Goal: Use online tool/utility: Utilize a website feature to perform a specific function

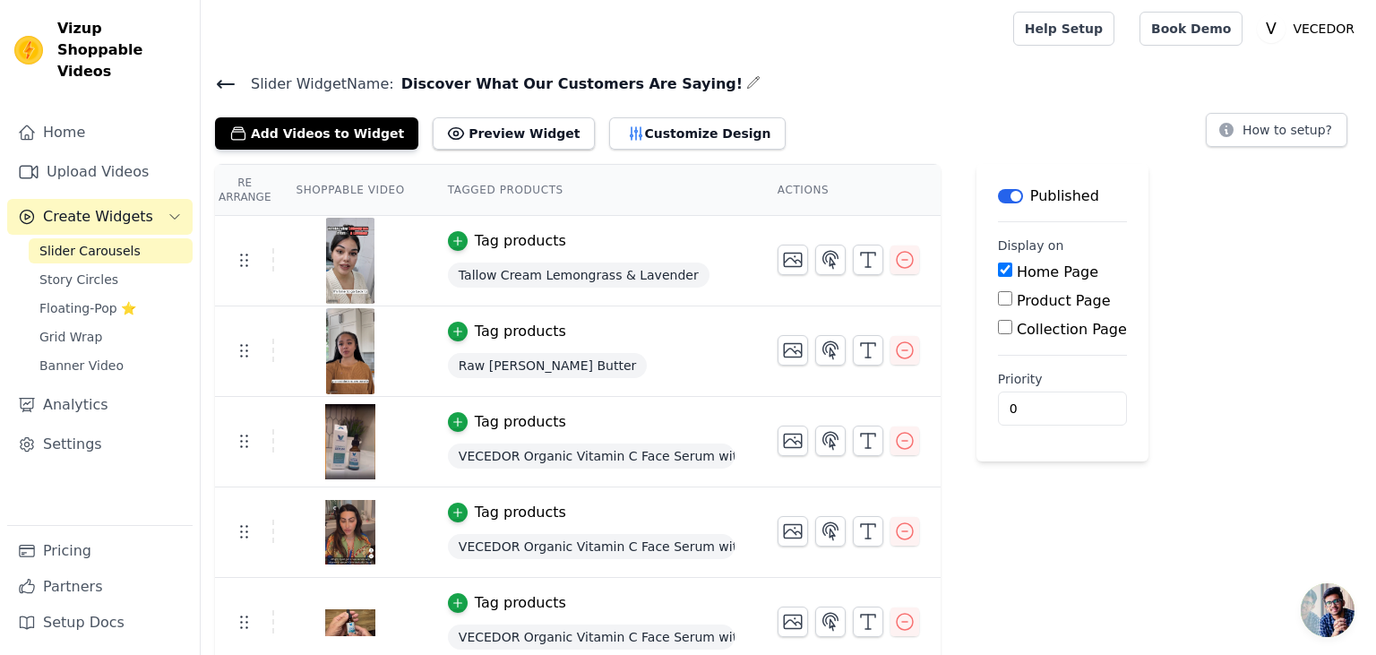
click at [626, 131] on button "Customize Design" at bounding box center [697, 133] width 176 height 32
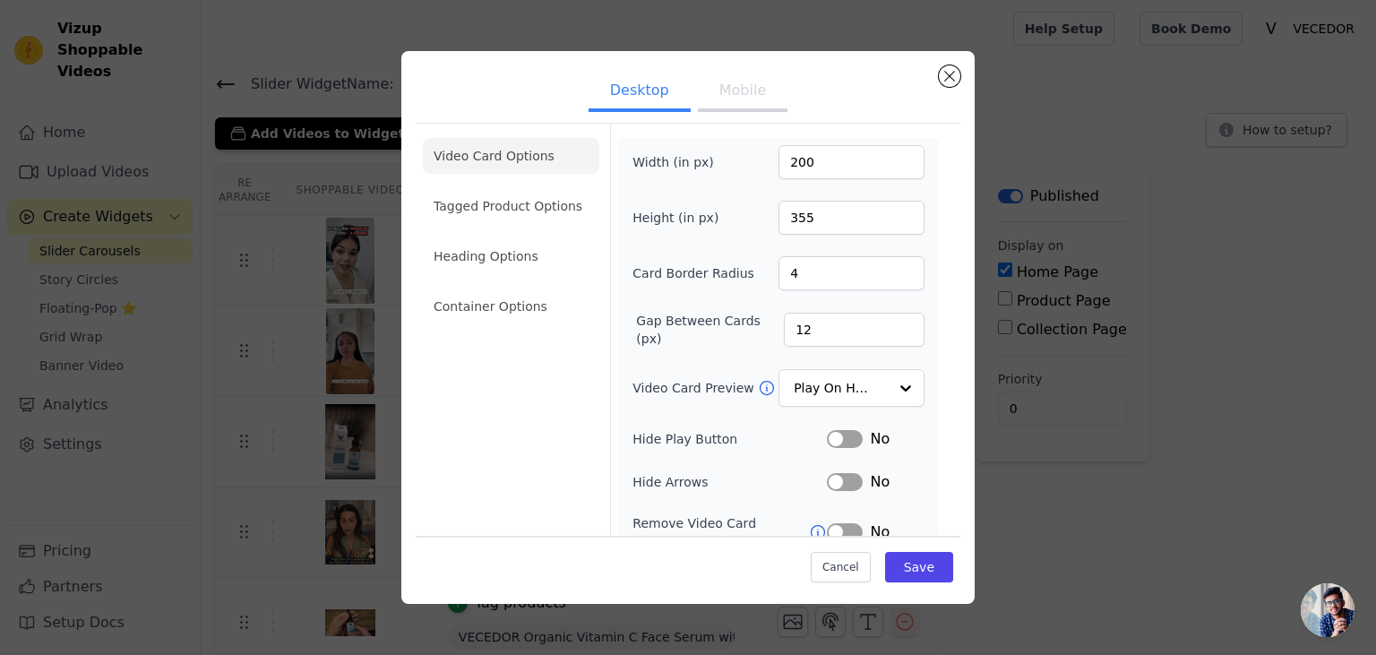
click at [743, 92] on button "Mobile" at bounding box center [743, 92] width 90 height 39
click at [845, 389] on input "Video Card Preview" at bounding box center [840, 389] width 92 height 36
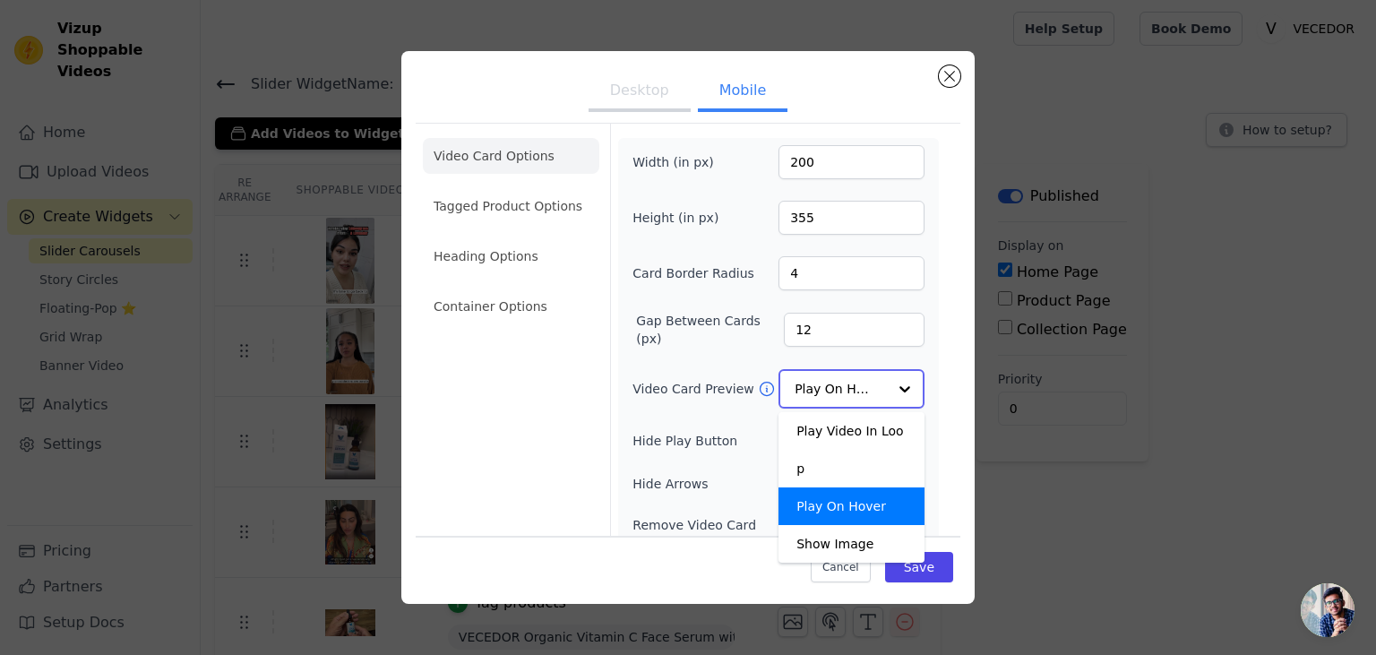
click at [855, 388] on input "Video Card Preview" at bounding box center [840, 389] width 92 height 36
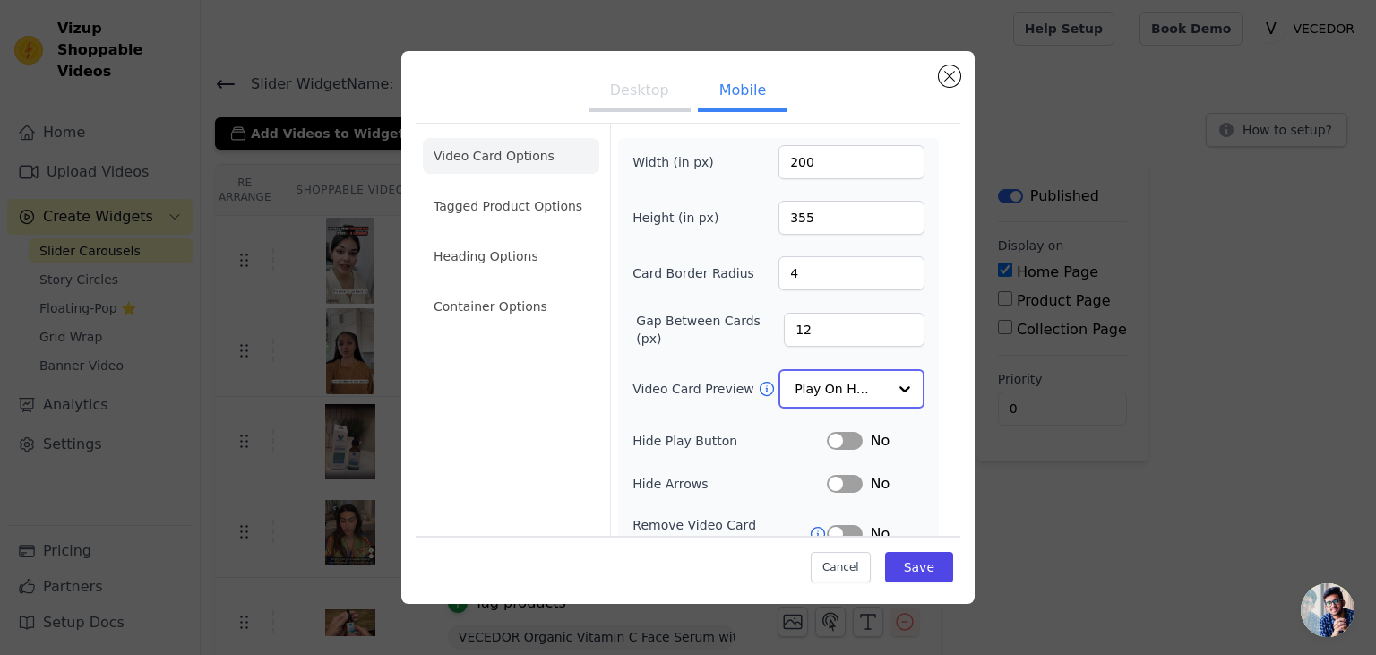
click at [828, 392] on input "Video Card Preview" at bounding box center [840, 389] width 92 height 36
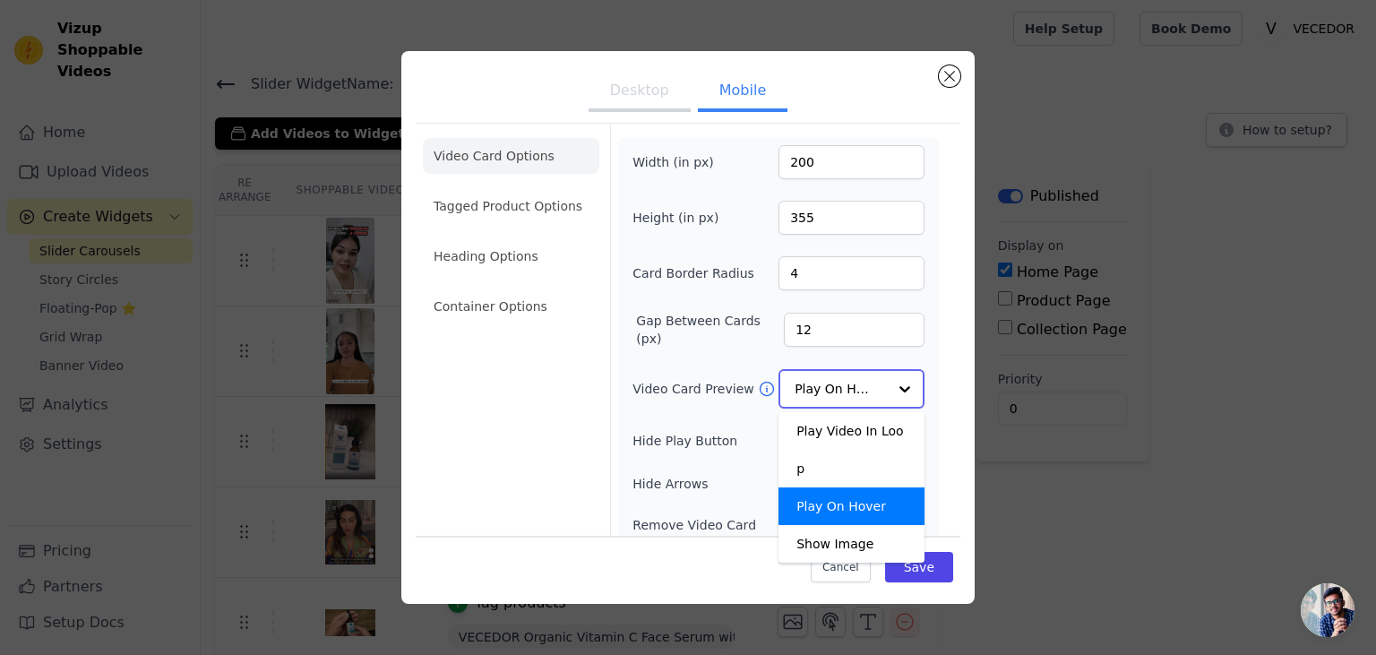
click at [828, 487] on div "Play On Hover" at bounding box center [851, 506] width 146 height 38
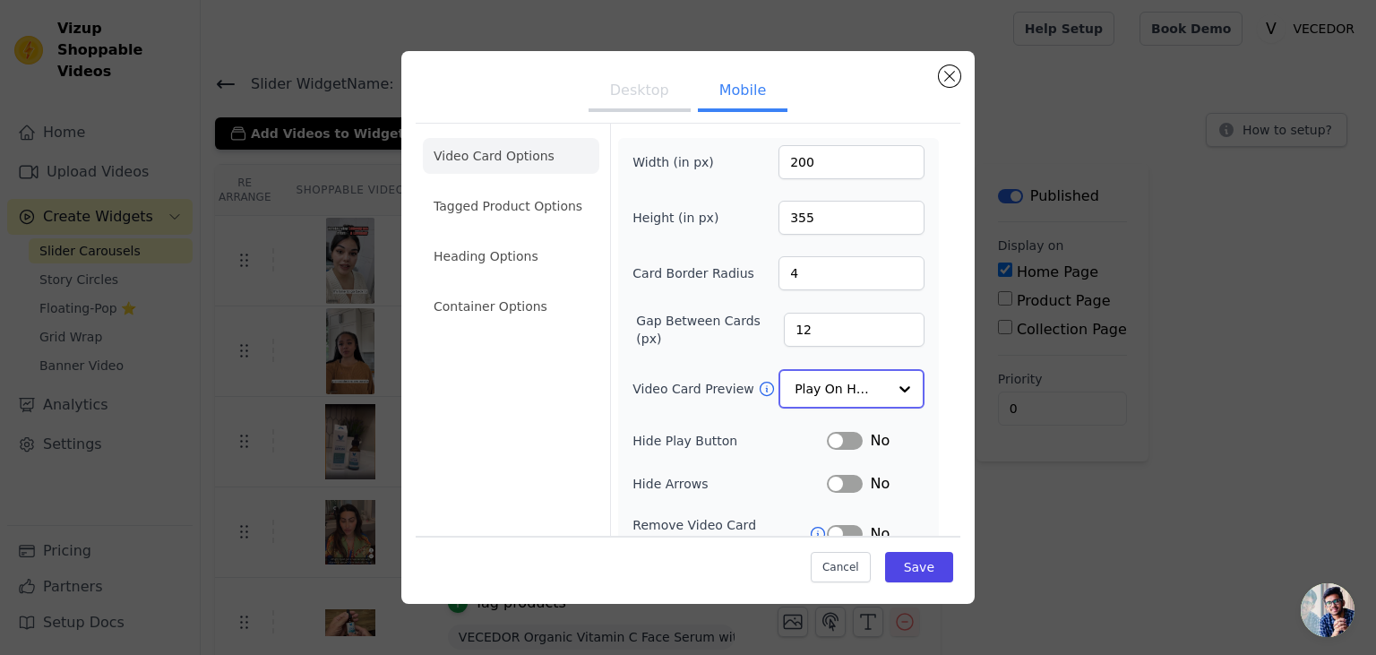
click at [829, 384] on input "Video Card Preview" at bounding box center [840, 389] width 92 height 36
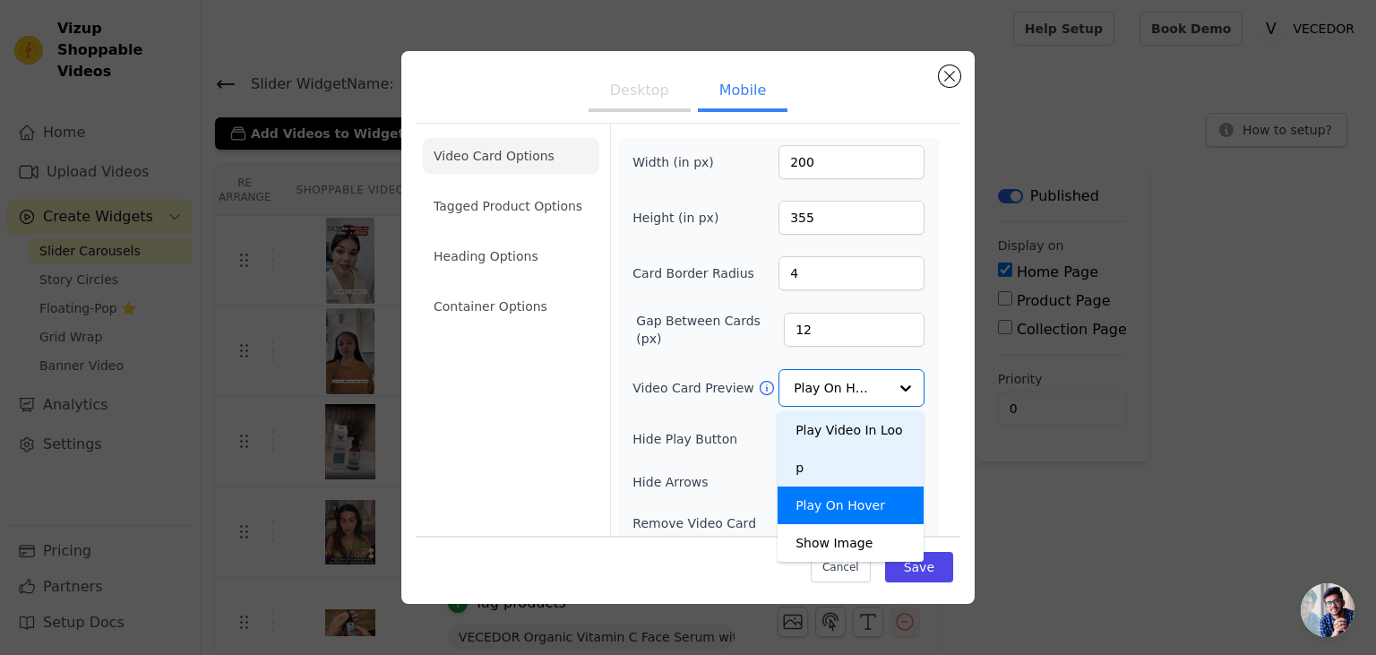
click at [698, 417] on div "Width (in px) 200 Height (in px) 355 Card Border Radius 4 Gap Between Cards (px…" at bounding box center [778, 433] width 292 height 577
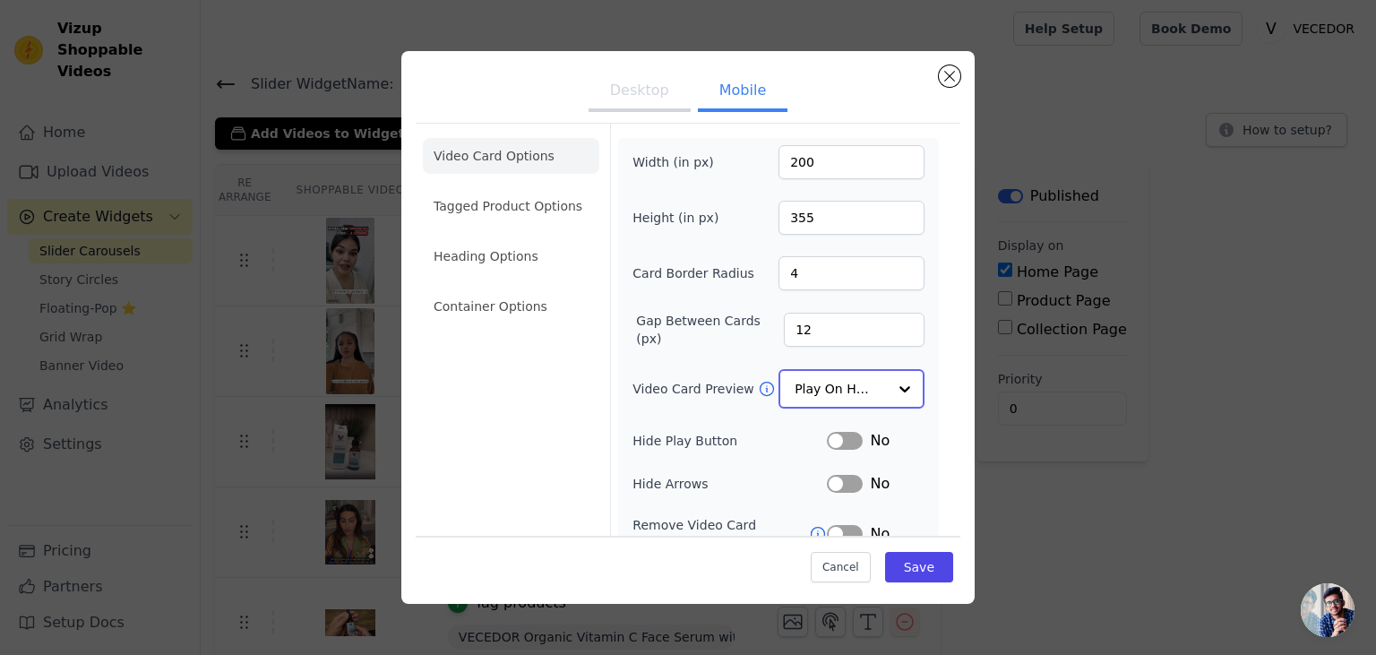
click at [894, 382] on div at bounding box center [905, 389] width 36 height 36
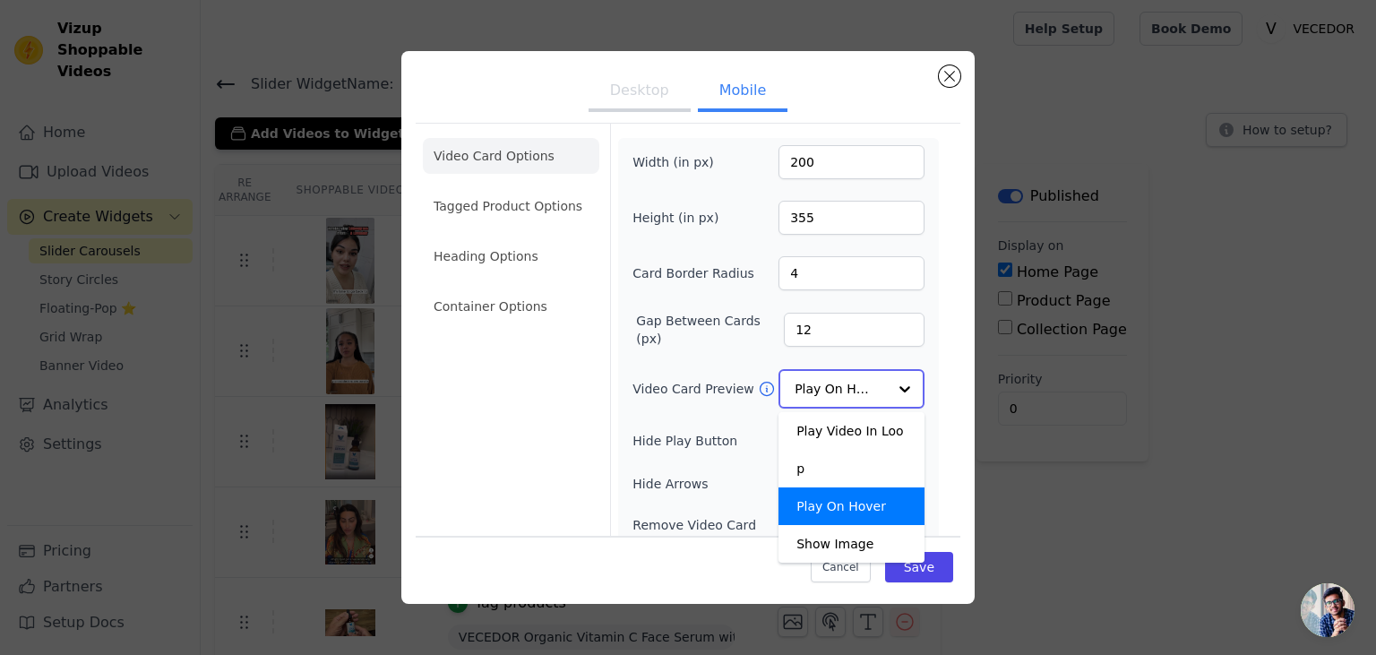
click at [820, 487] on div "Play On Hover" at bounding box center [851, 506] width 146 height 38
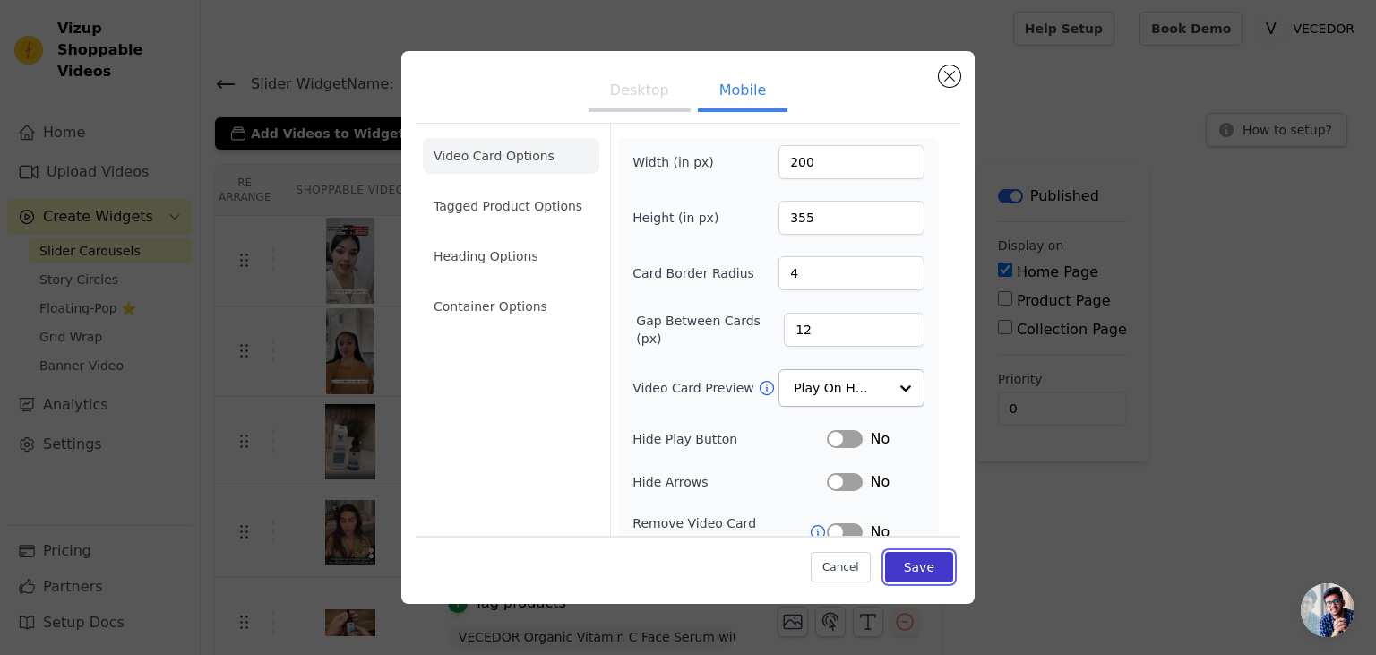
click at [923, 561] on button "Save" at bounding box center [919, 567] width 68 height 30
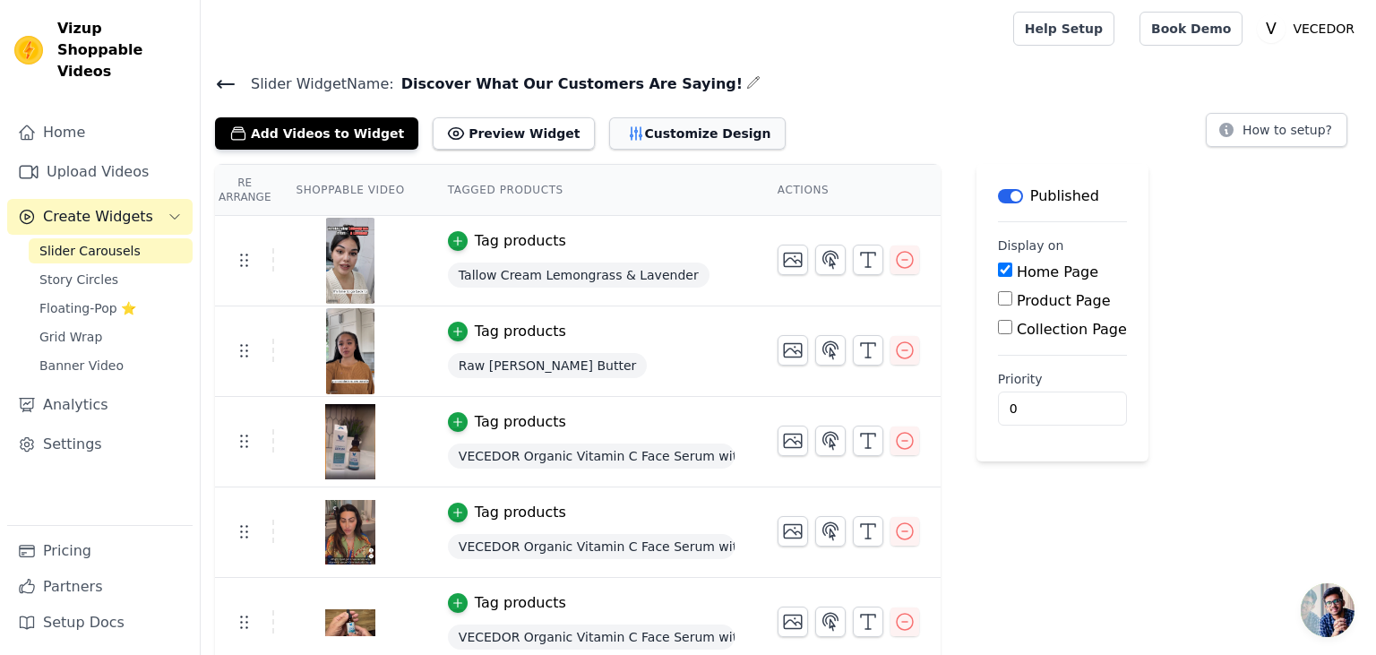
click at [626, 127] on button "Customize Design" at bounding box center [697, 133] width 176 height 32
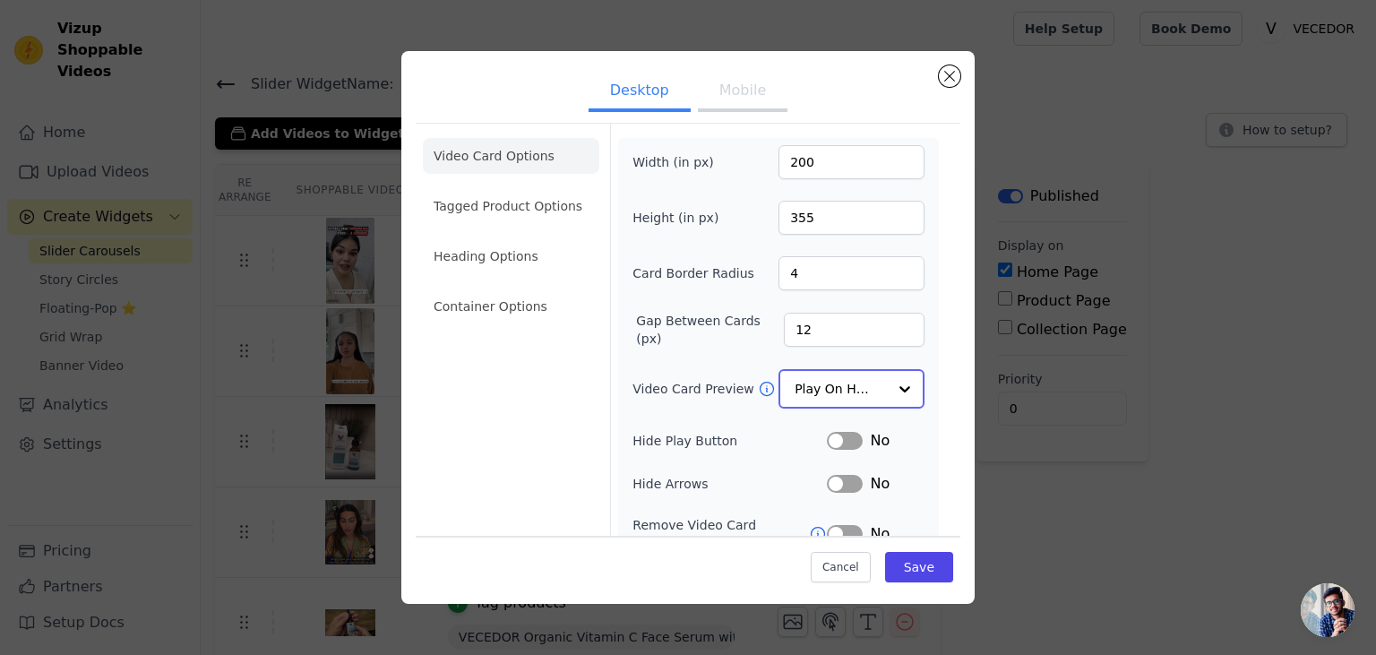
click at [838, 384] on input "Video Card Preview" at bounding box center [840, 389] width 92 height 36
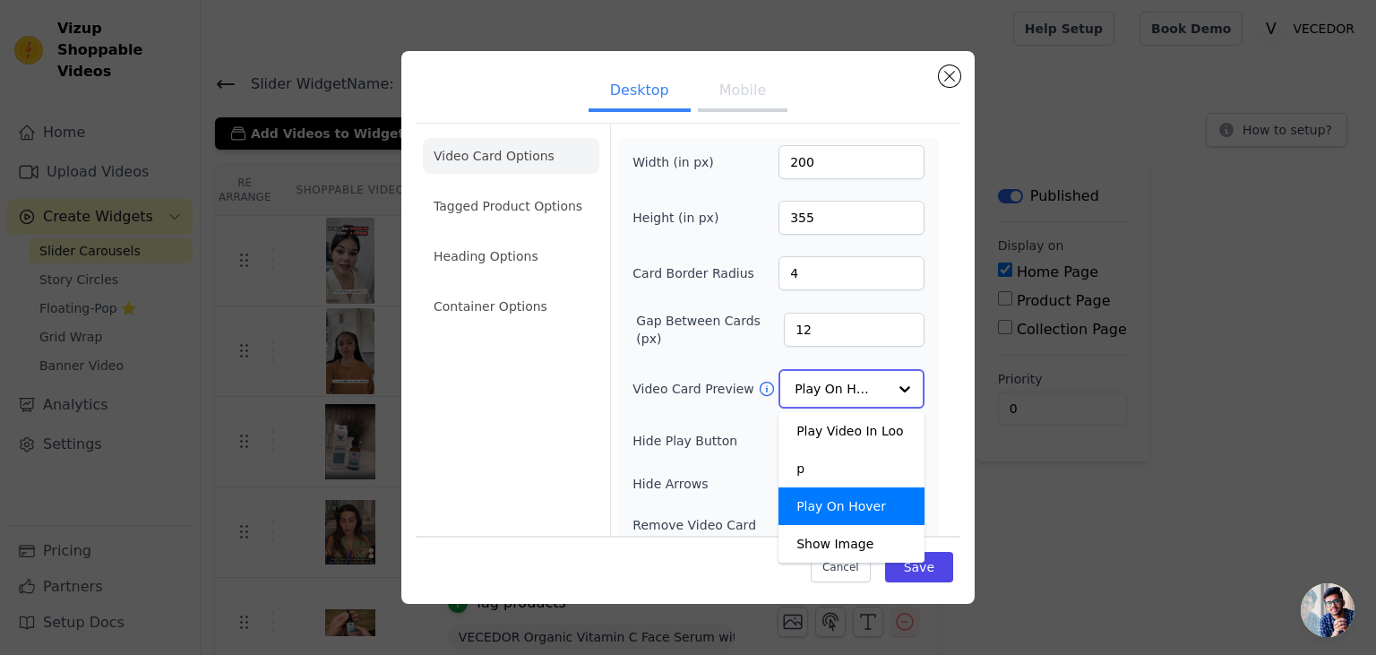
click at [838, 384] on input "Video Card Preview" at bounding box center [840, 389] width 92 height 36
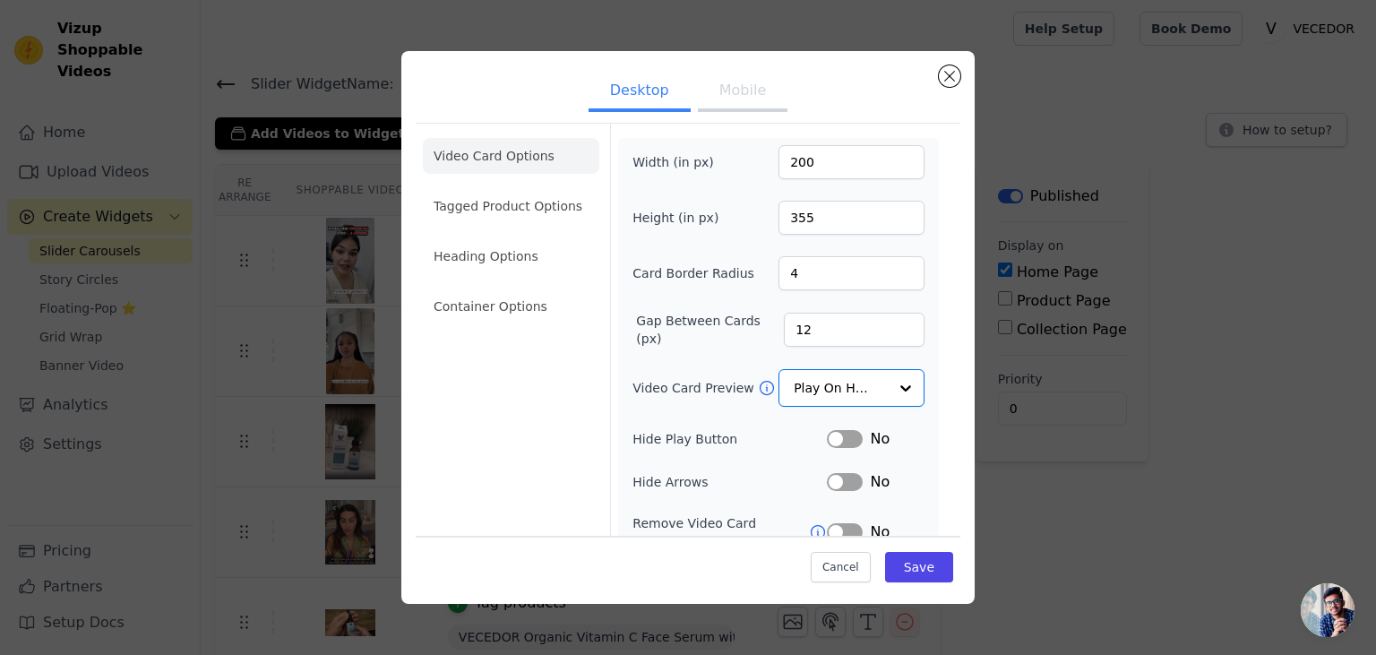
click at [732, 91] on button "Mobile" at bounding box center [743, 92] width 90 height 39
click at [837, 380] on input "Video Card Preview" at bounding box center [840, 389] width 92 height 36
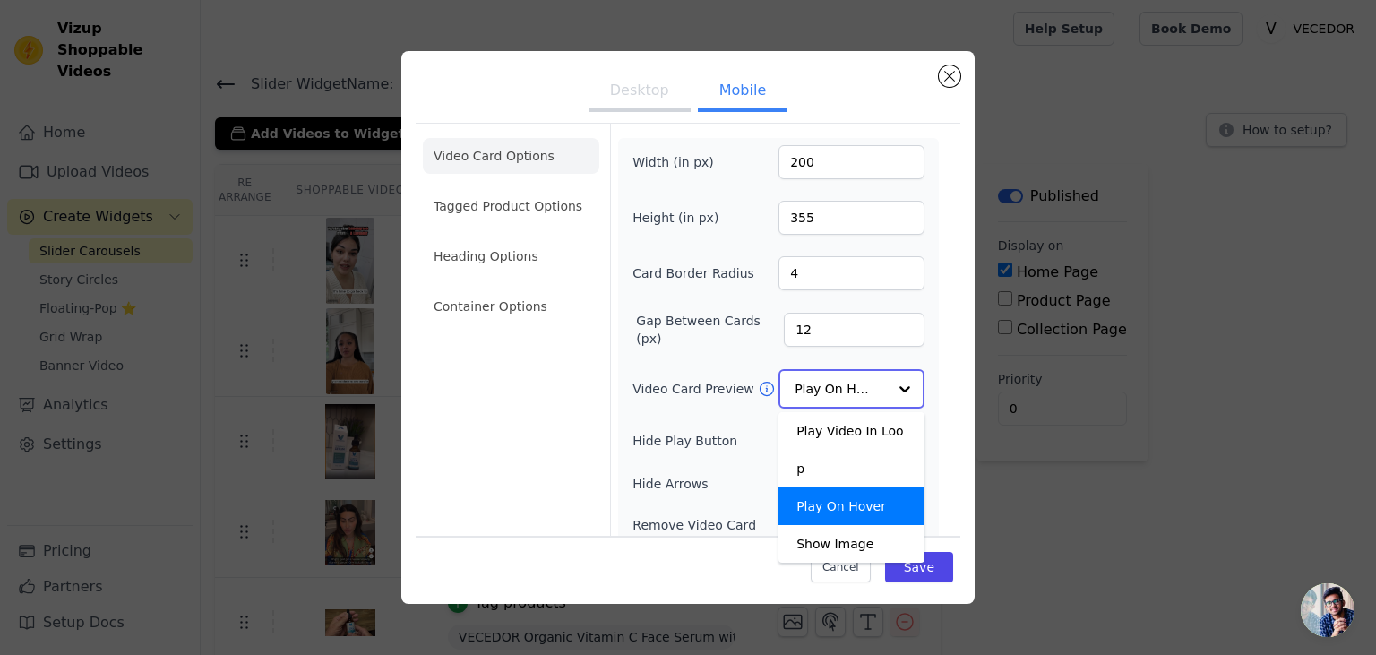
click at [837, 380] on input "Video Card Preview" at bounding box center [840, 389] width 92 height 36
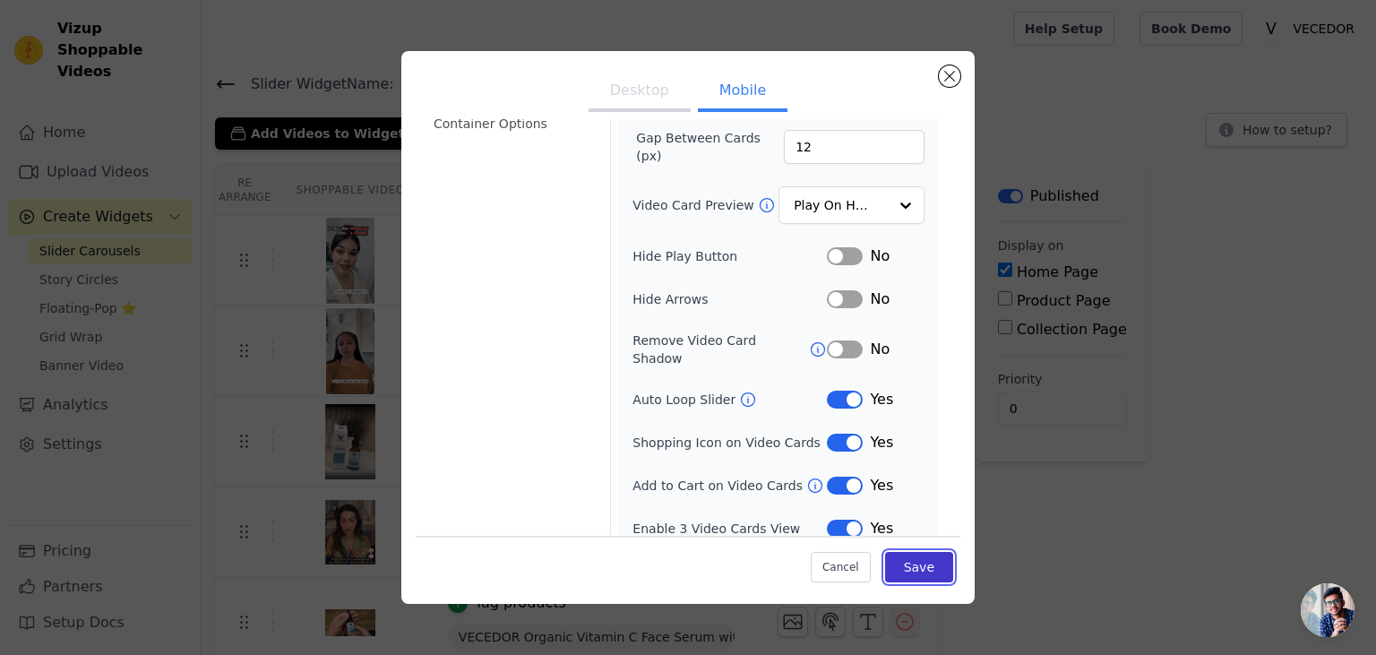
scroll to position [182, 0]
click at [914, 563] on button "Save" at bounding box center [919, 567] width 68 height 30
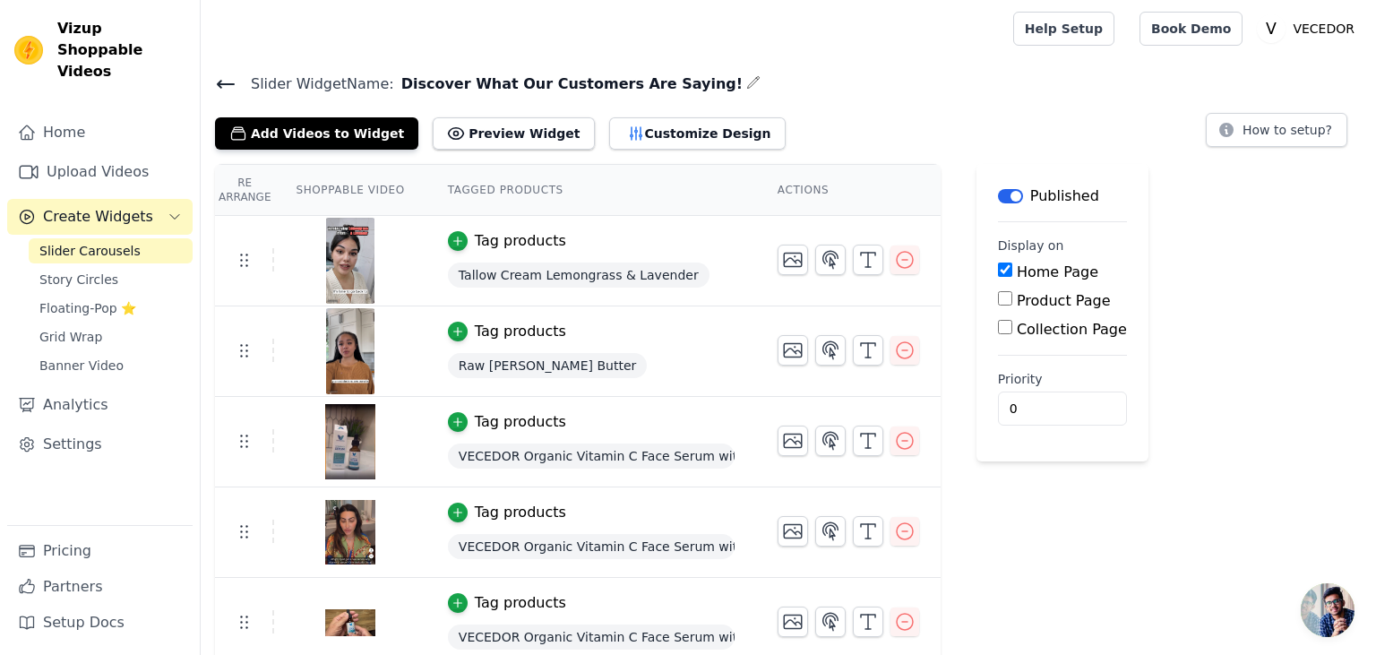
click at [1084, 589] on div "Label Published Display on Home Page Product Page Collection Page Priority 0" at bounding box center [1062, 597] width 172 height 866
